Goal: Navigation & Orientation: Find specific page/section

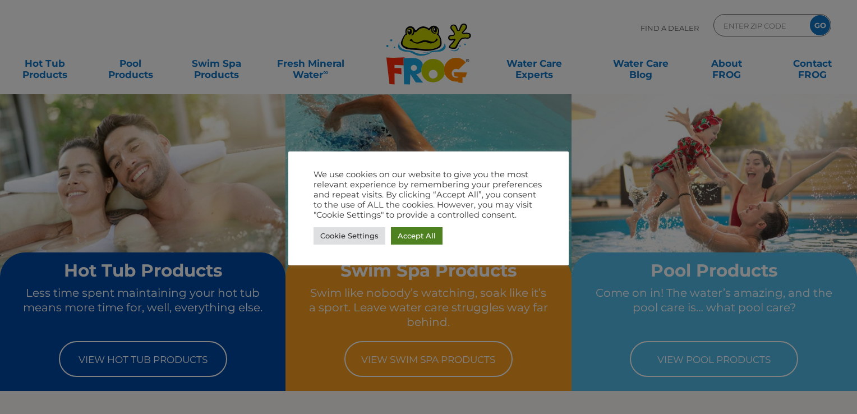
click at [414, 235] on link "Accept All" at bounding box center [417, 235] width 52 height 17
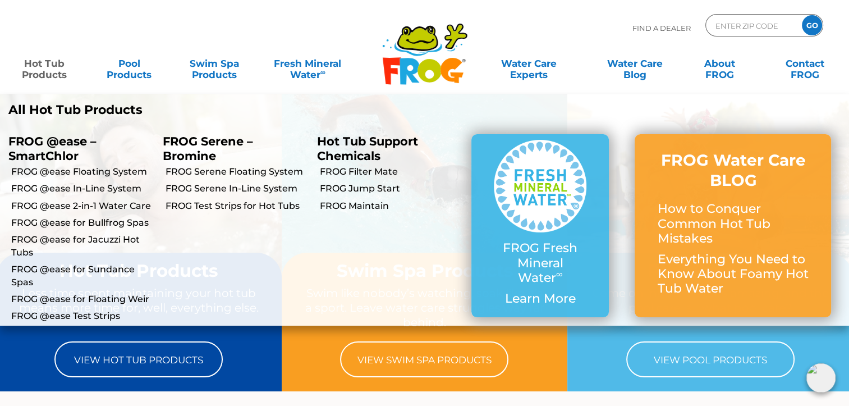
click at [38, 56] on link "Hot Tub Products" at bounding box center [44, 63] width 66 height 22
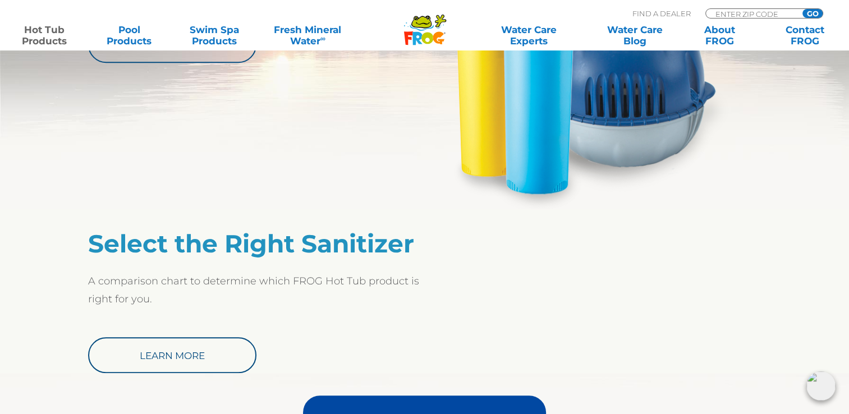
scroll to position [786, 0]
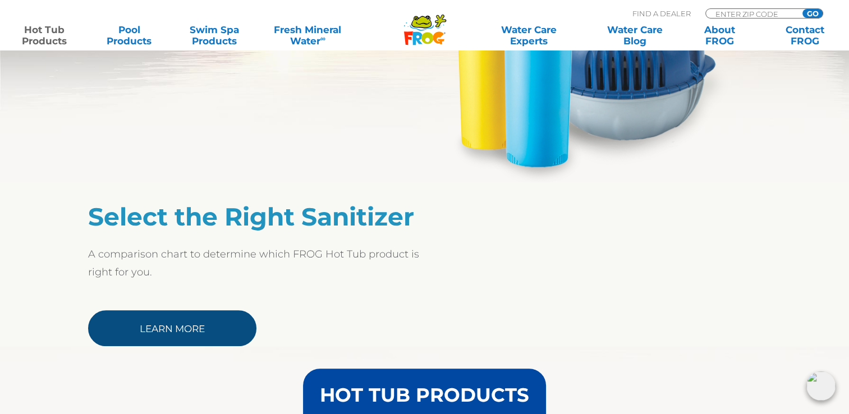
click at [191, 332] on link "Learn More" at bounding box center [172, 328] width 168 height 36
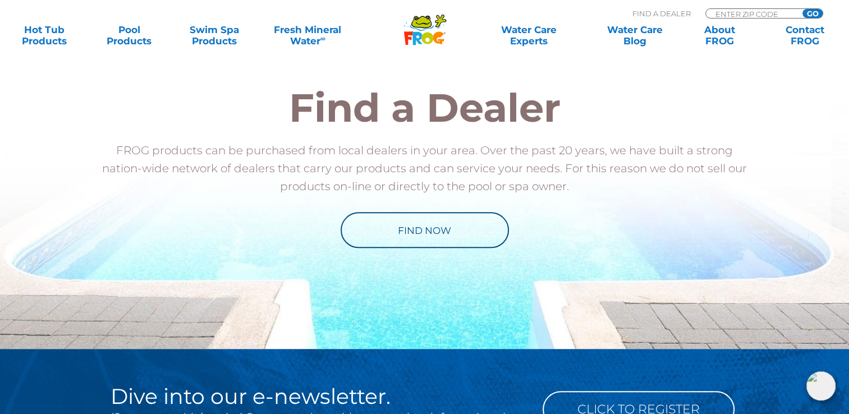
scroll to position [1178, 0]
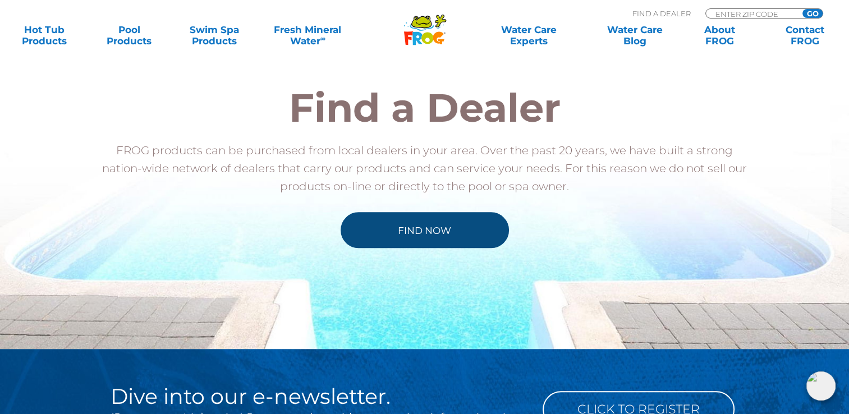
click at [413, 233] on link "Find Now" at bounding box center [425, 230] width 168 height 36
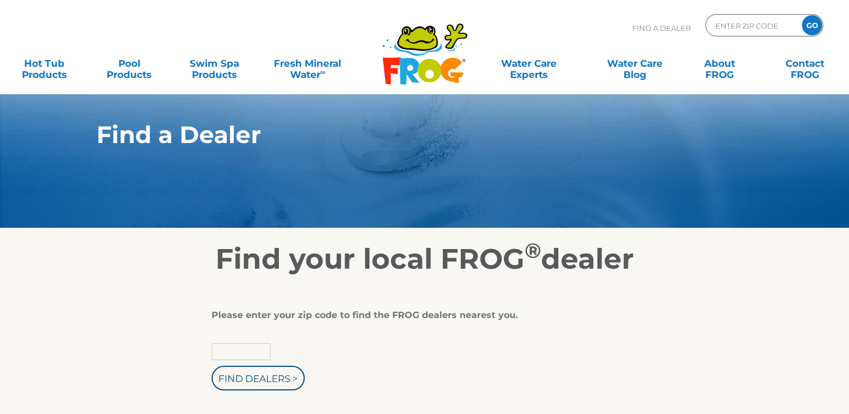
click at [246, 354] on input "text" at bounding box center [241, 351] width 59 height 17
type input "43235"
click at [212, 366] on input "Find Dealers >" at bounding box center [258, 378] width 93 height 25
click at [265, 377] on input "Find Dealers >" at bounding box center [258, 378] width 93 height 25
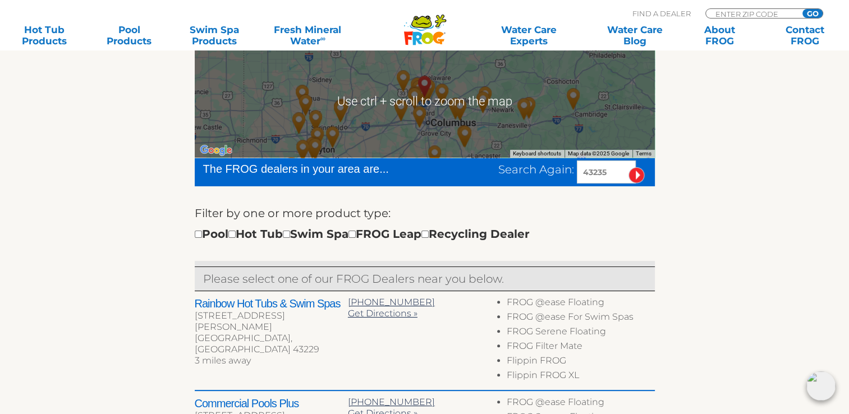
scroll to position [337, 0]
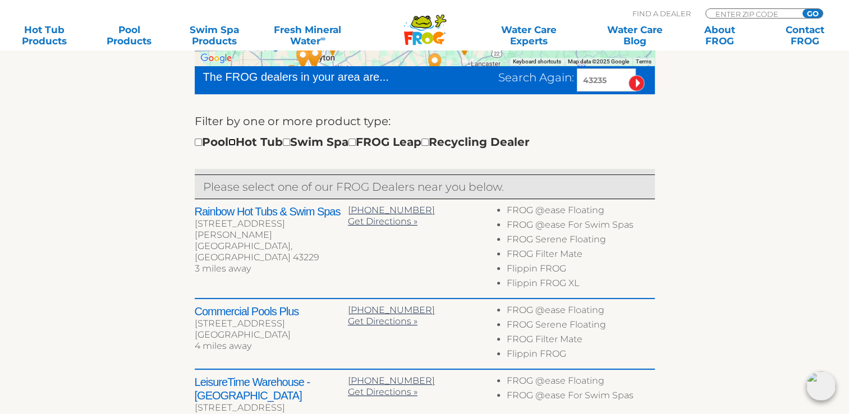
click at [236, 145] on input "checkbox" at bounding box center [231, 142] width 7 height 7
checkbox input "true"
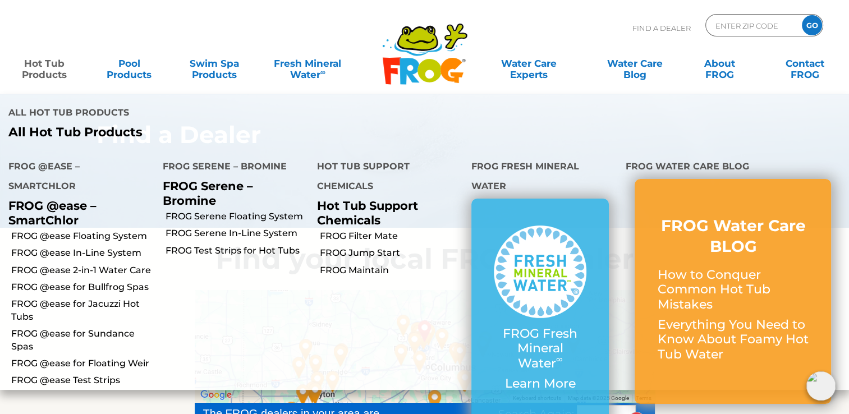
click at [51, 71] on link "Hot Tub Products" at bounding box center [44, 63] width 66 height 22
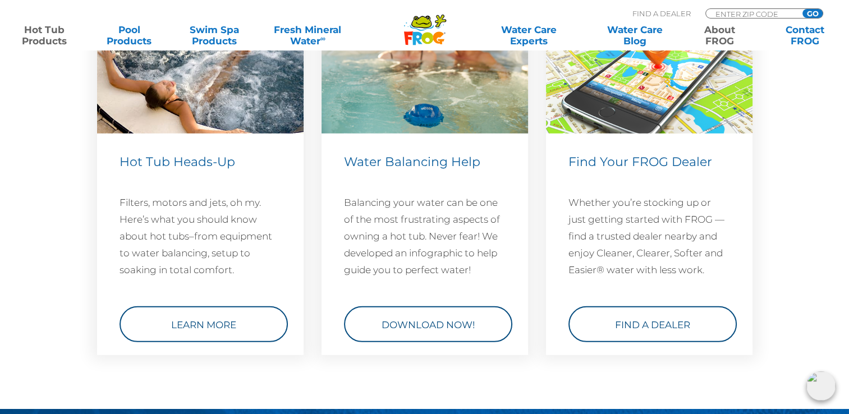
scroll to position [3323, 0]
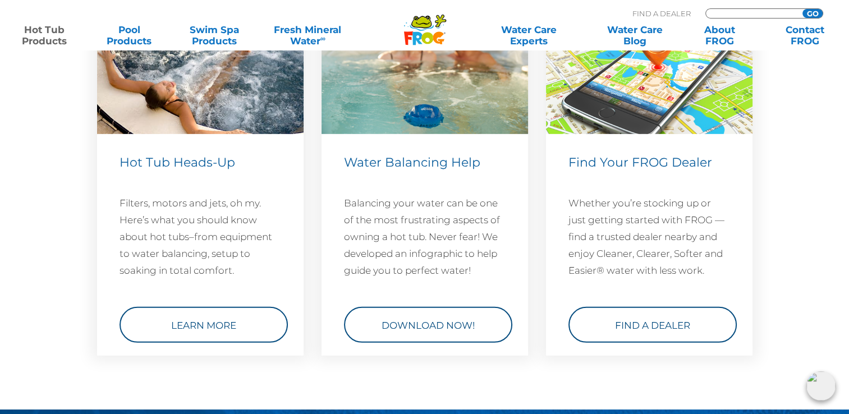
click at [775, 13] on input "Zip Code Form" at bounding box center [752, 14] width 76 height 10
type input "43235"
click at [812, 12] on input "GO" at bounding box center [812, 13] width 20 height 9
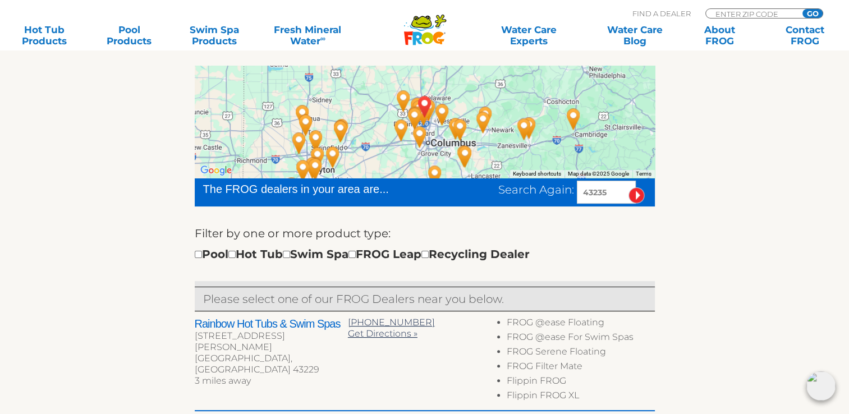
scroll to position [393, 0]
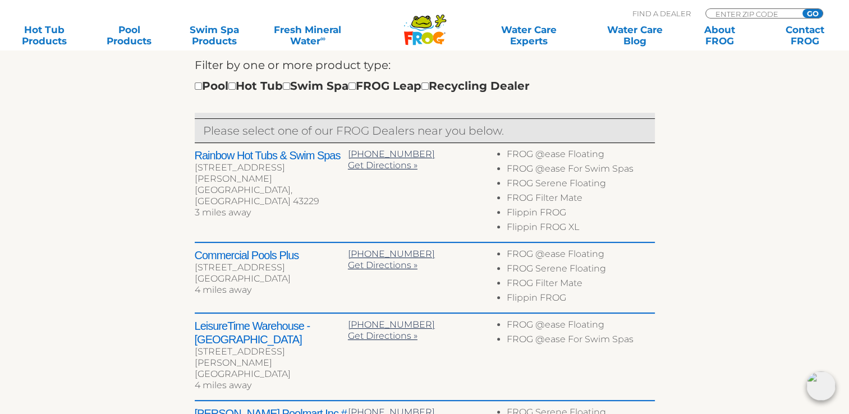
click at [231, 150] on h2 "Rainbow Hot Tubs & Swim Spas" at bounding box center [271, 155] width 153 height 13
click at [232, 154] on h2 "Rainbow Hot Tubs & Swim Spas" at bounding box center [271, 155] width 153 height 13
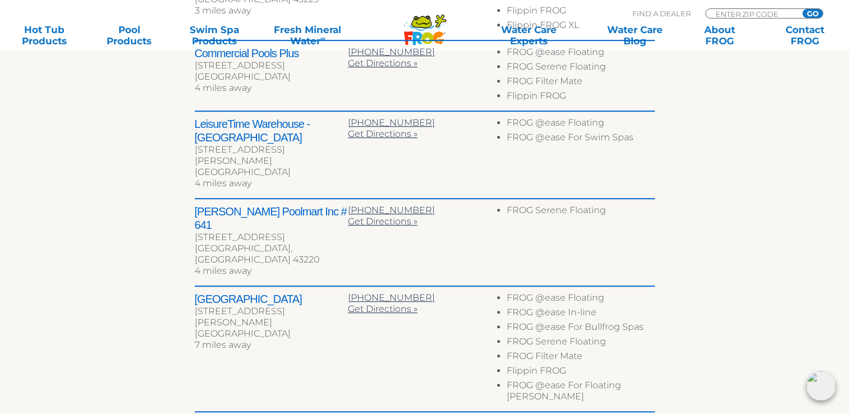
scroll to position [505, 0]
